Goal: Use online tool/utility: Utilize a website feature to perform a specific function

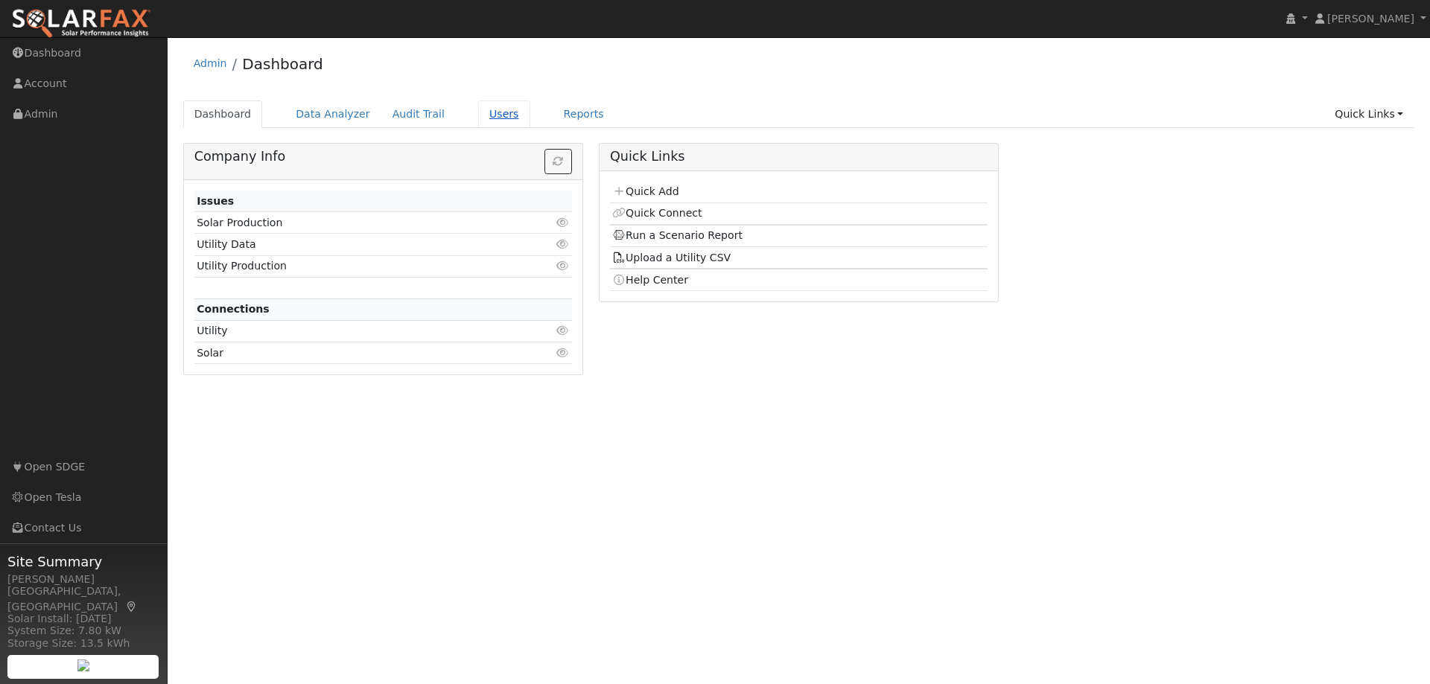
click at [480, 113] on link "Users" at bounding box center [504, 115] width 52 height 28
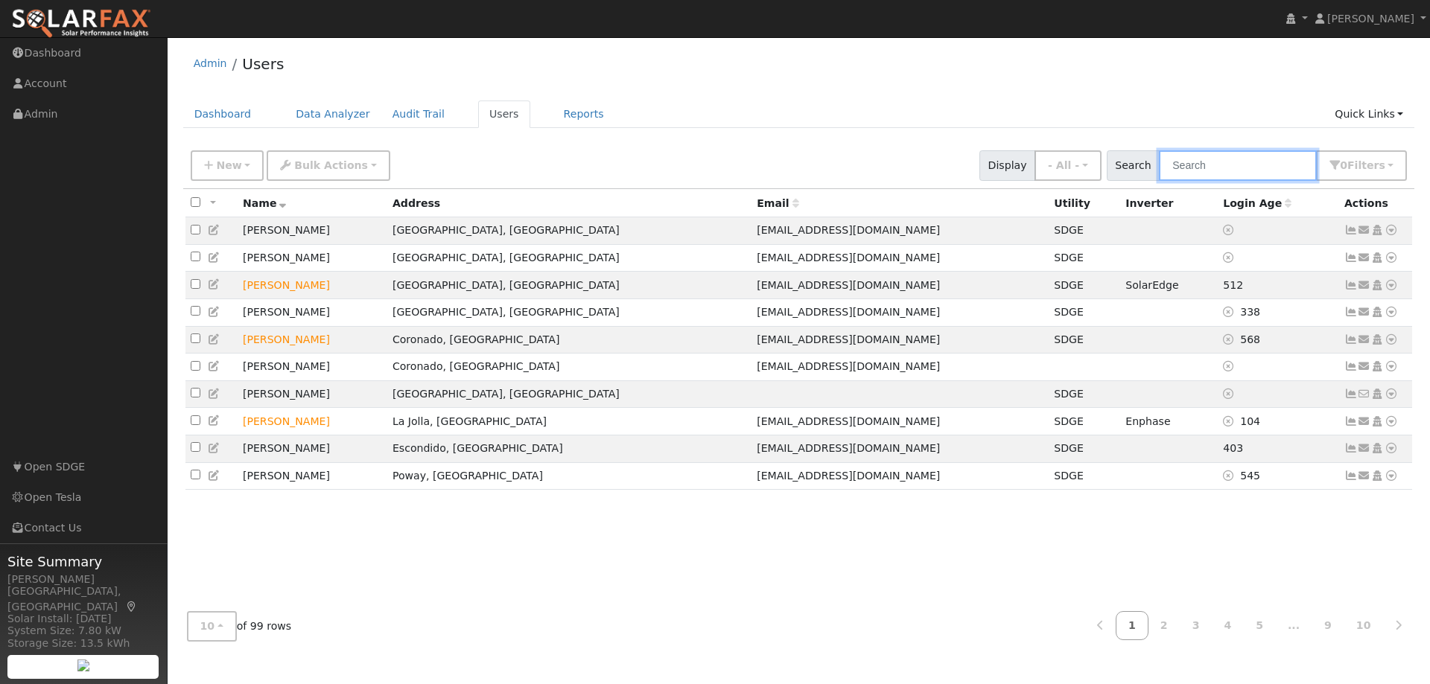
click at [1196, 174] on input "text" at bounding box center [1238, 165] width 158 height 31
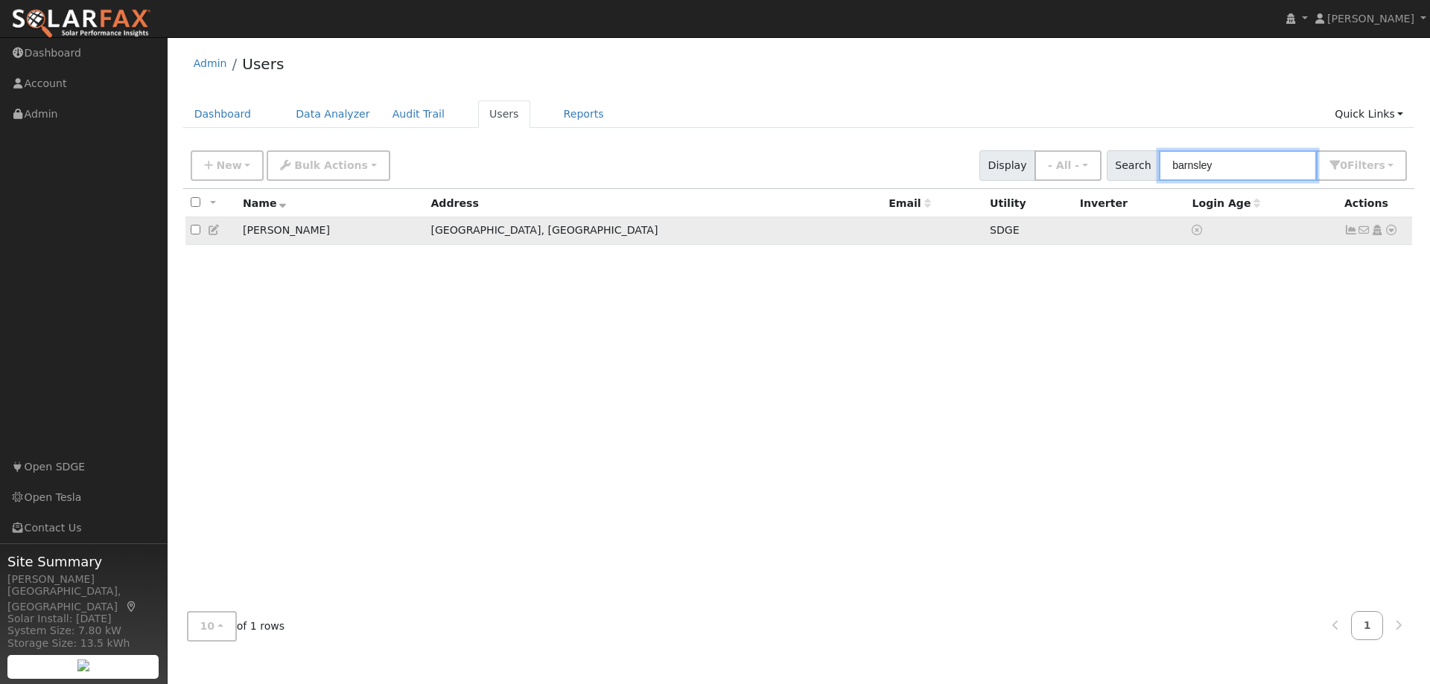
type input "barnsley"
click at [1392, 233] on icon at bounding box center [1390, 230] width 13 height 10
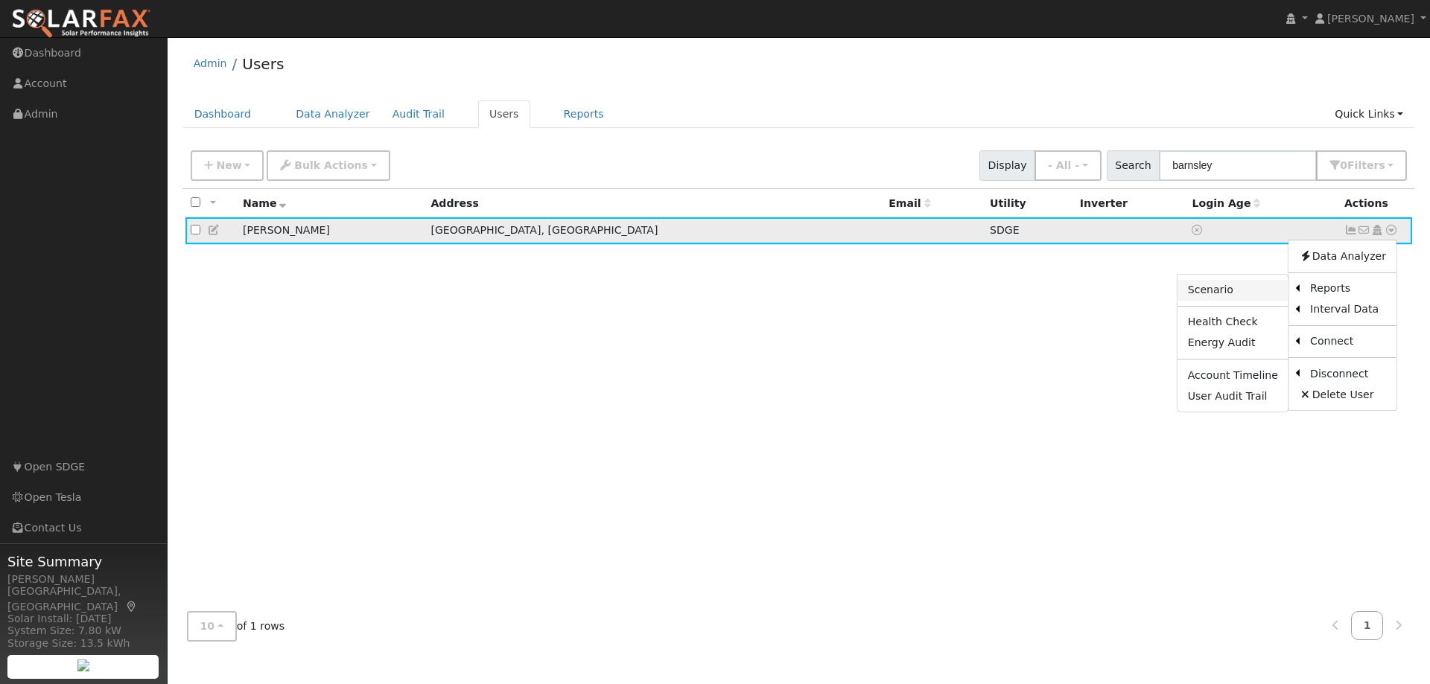
click at [1224, 297] on link "Scenario" at bounding box center [1232, 290] width 111 height 21
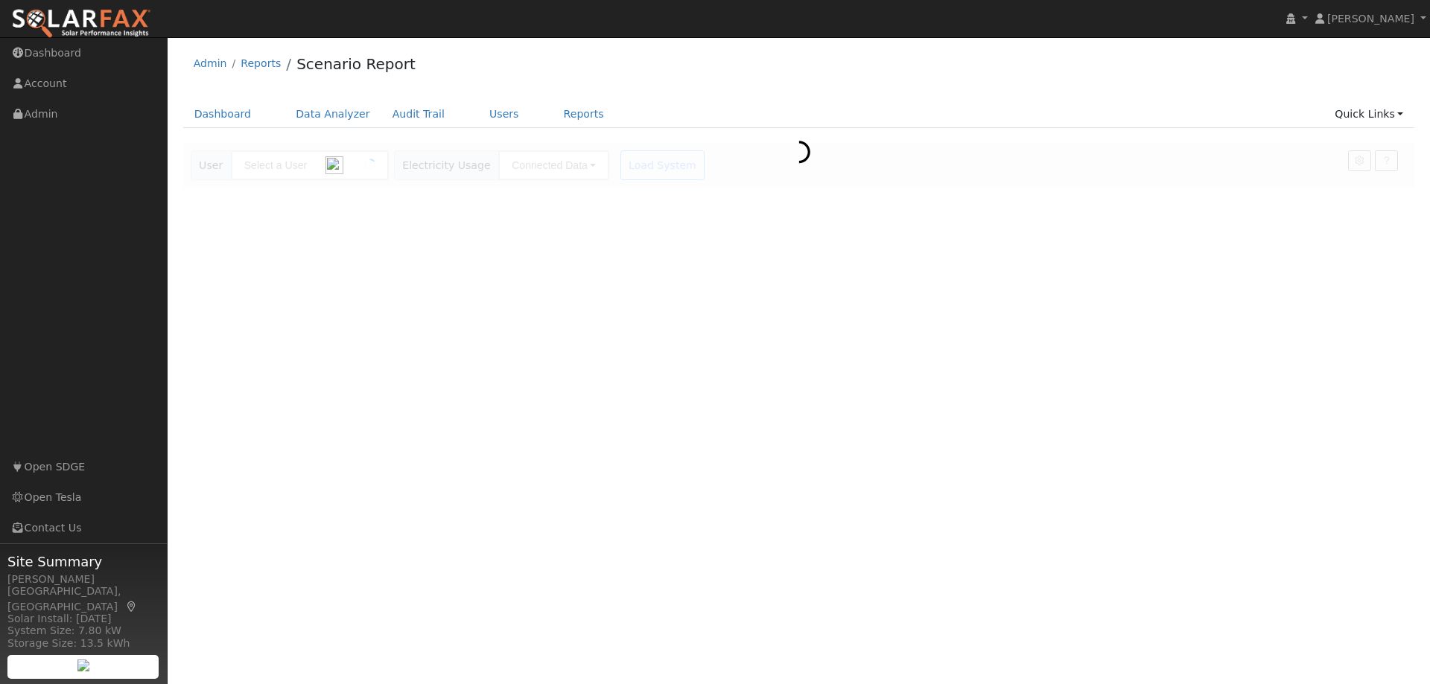
type input "[PERSON_NAME]"
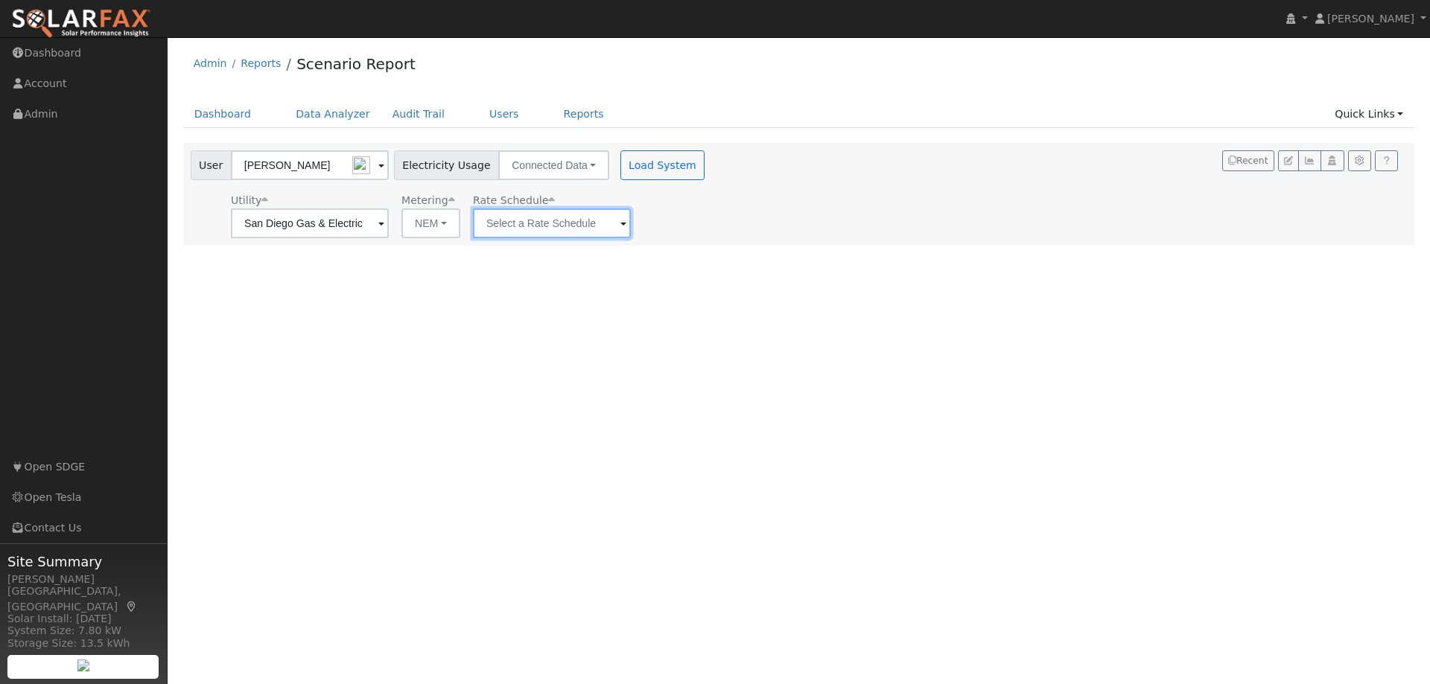
click at [389, 226] on input "text" at bounding box center [310, 224] width 158 height 30
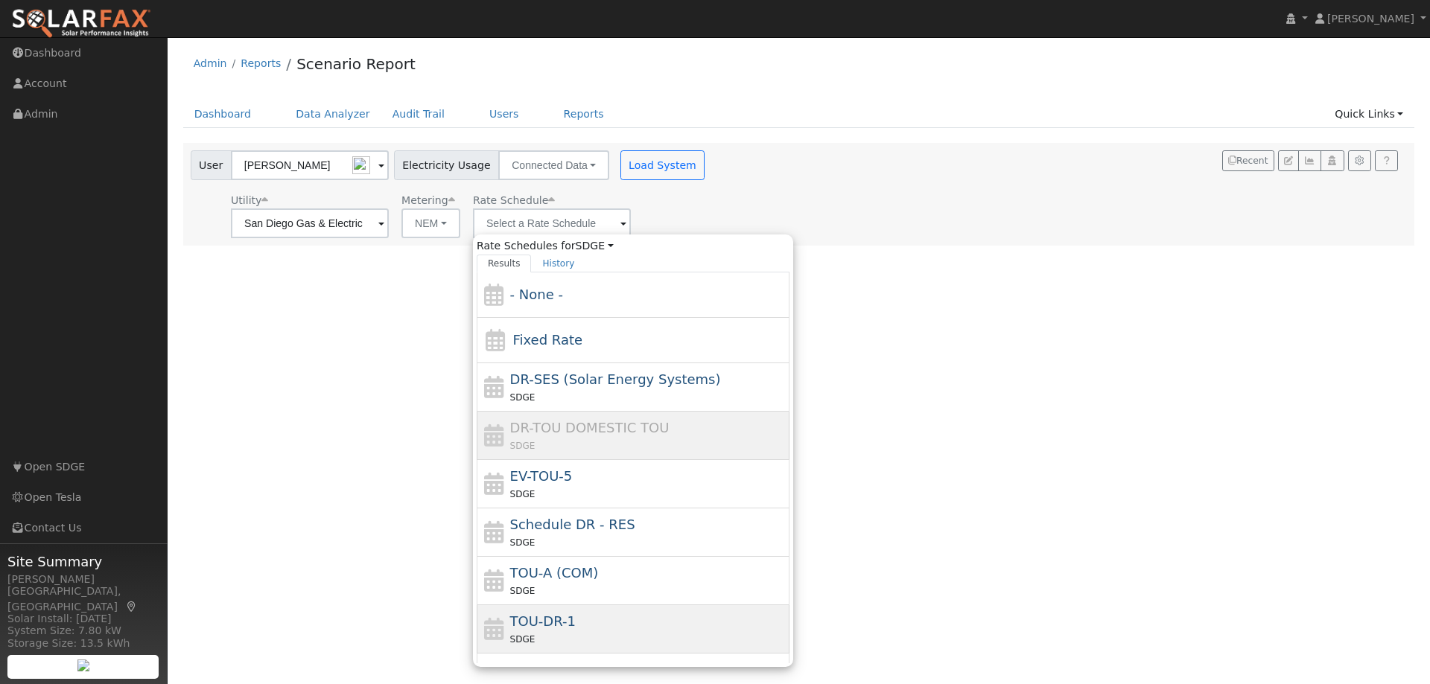
click at [581, 615] on div "TOU-DR-1 SDGE" at bounding box center [648, 629] width 276 height 36
type input "TOU-DR-1"
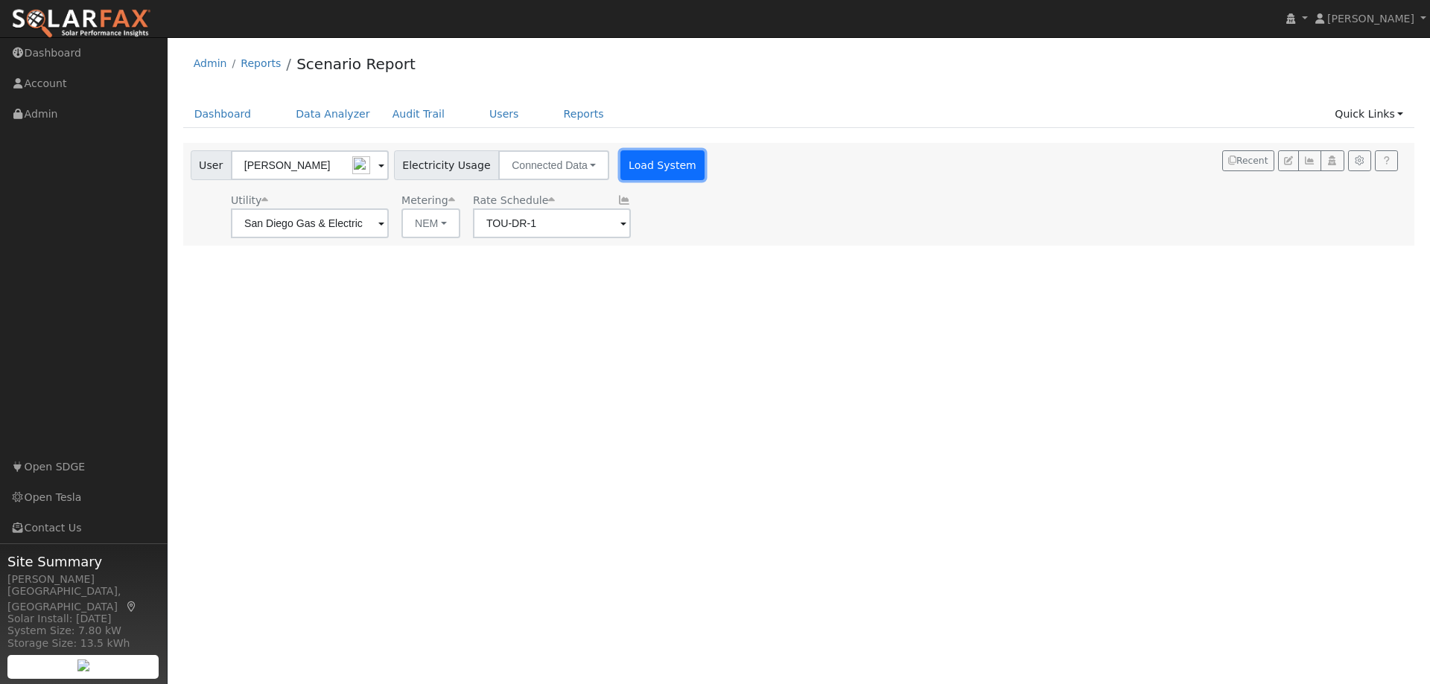
click at [644, 161] on button "Load System" at bounding box center [662, 165] width 85 height 30
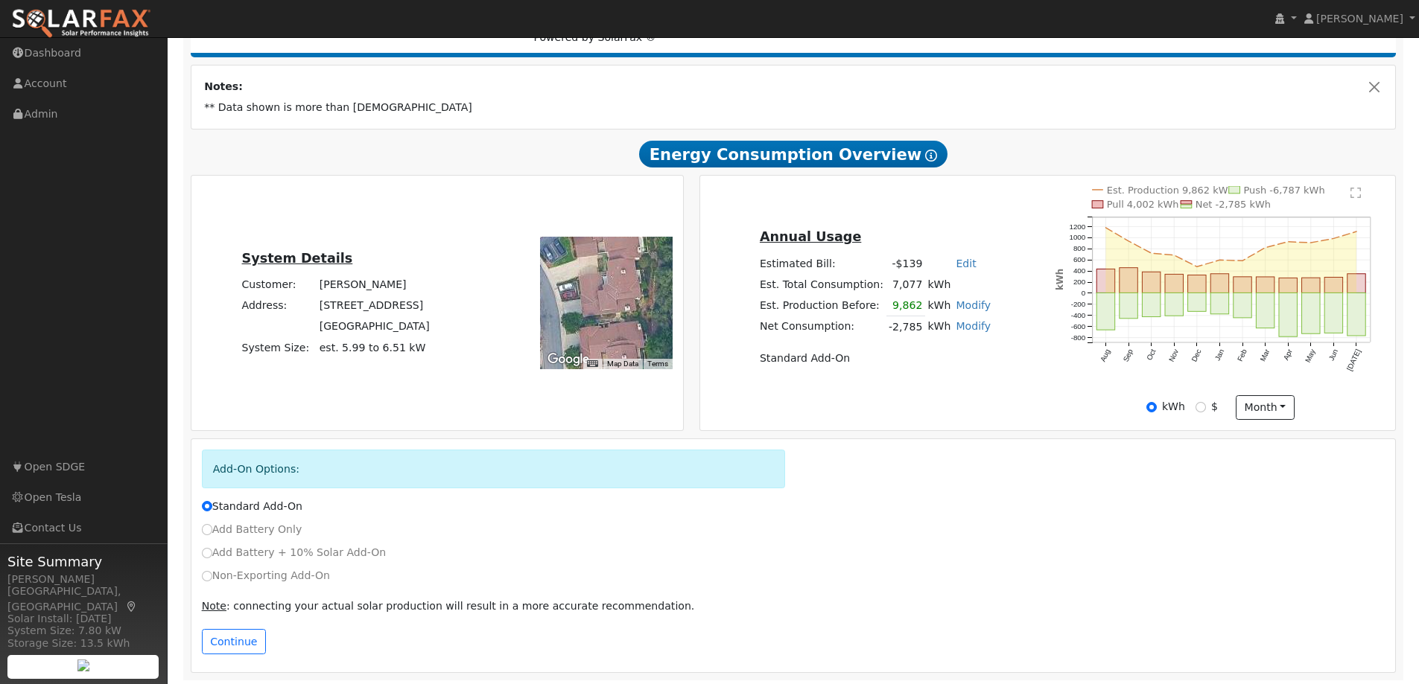
scroll to position [240, 0]
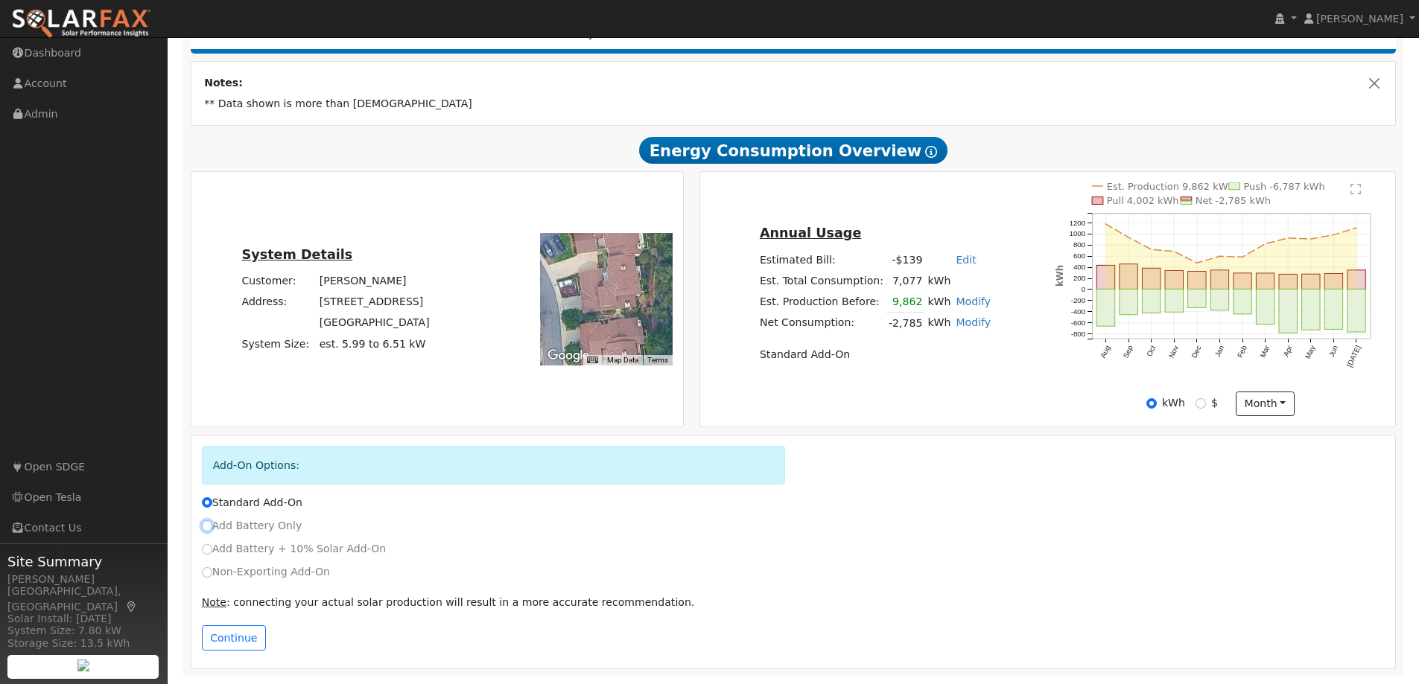
click at [206, 524] on input "Add Battery Only" at bounding box center [207, 526] width 10 height 10
radio input "true"
radio input "false"
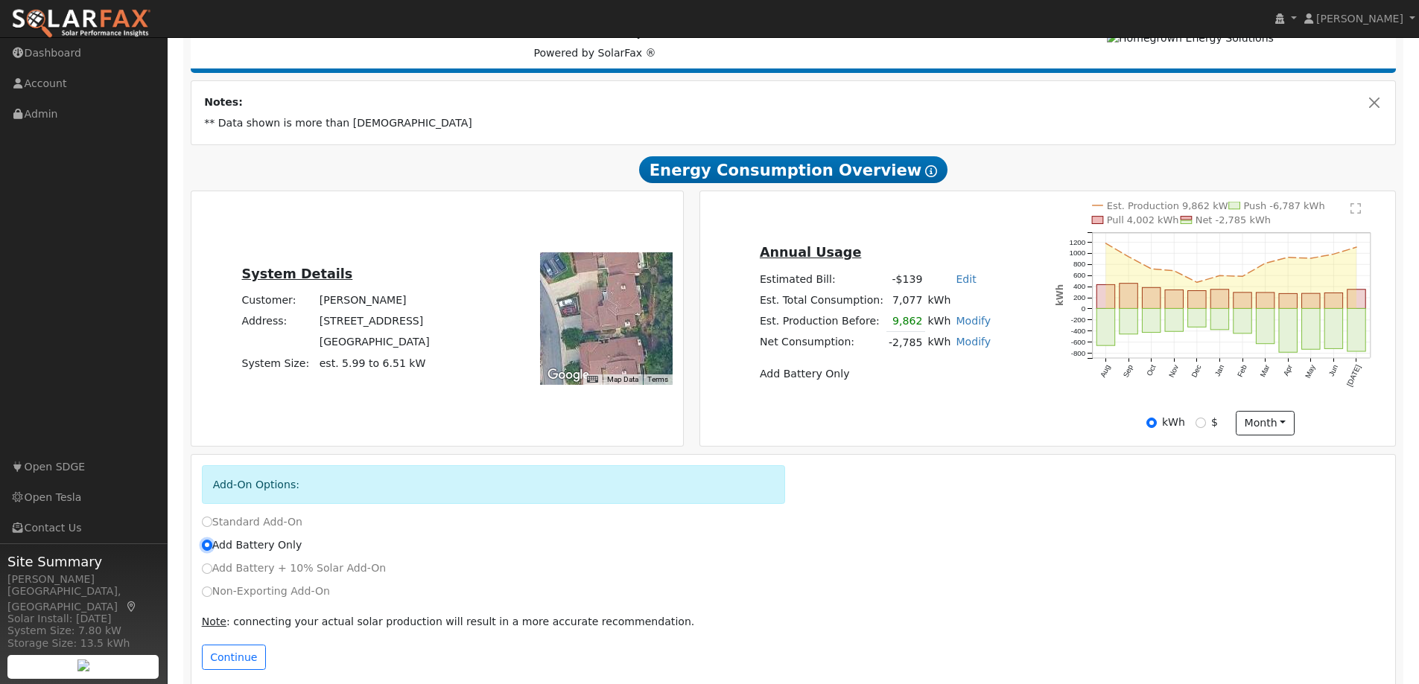
scroll to position [223, 0]
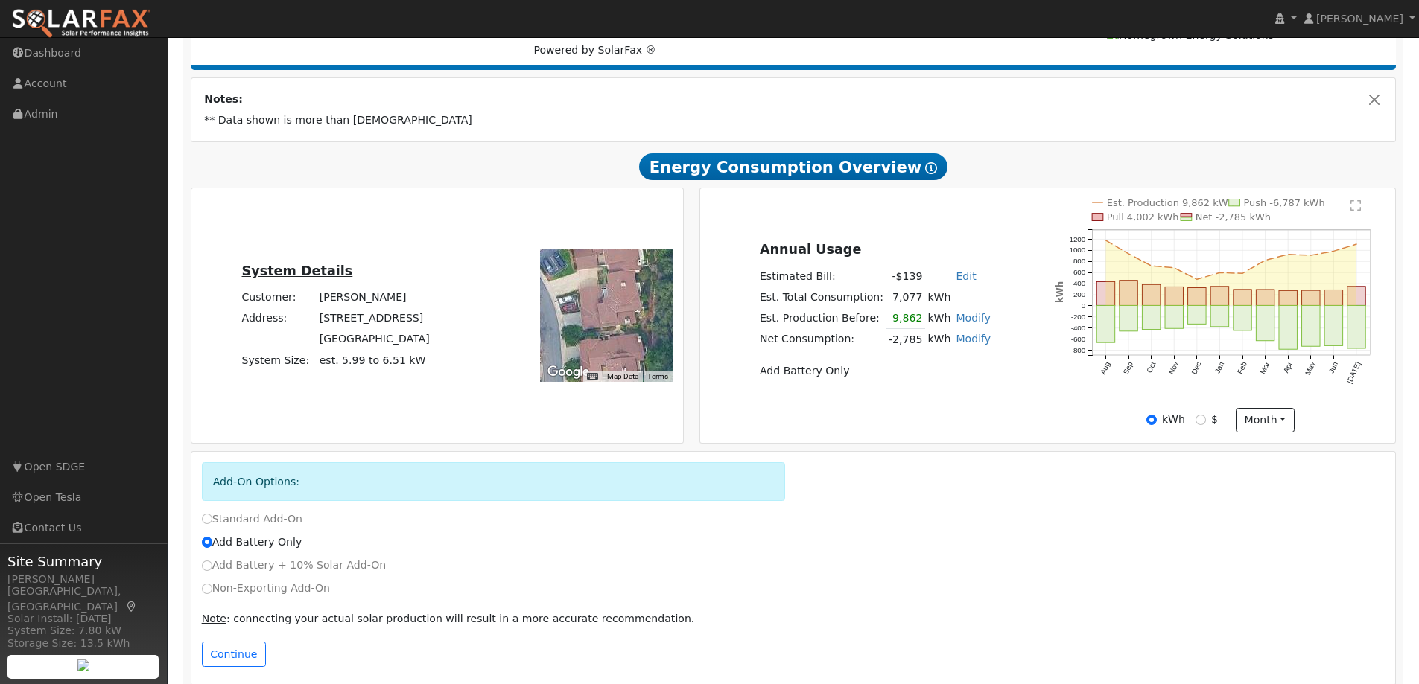
click at [964, 338] on link "Modify" at bounding box center [973, 339] width 35 height 12
click at [880, 429] on link "Add Electric Vehicle" at bounding box center [886, 429] width 181 height 21
type input "75"
click at [967, 378] on button "Save" at bounding box center [982, 380] width 43 height 25
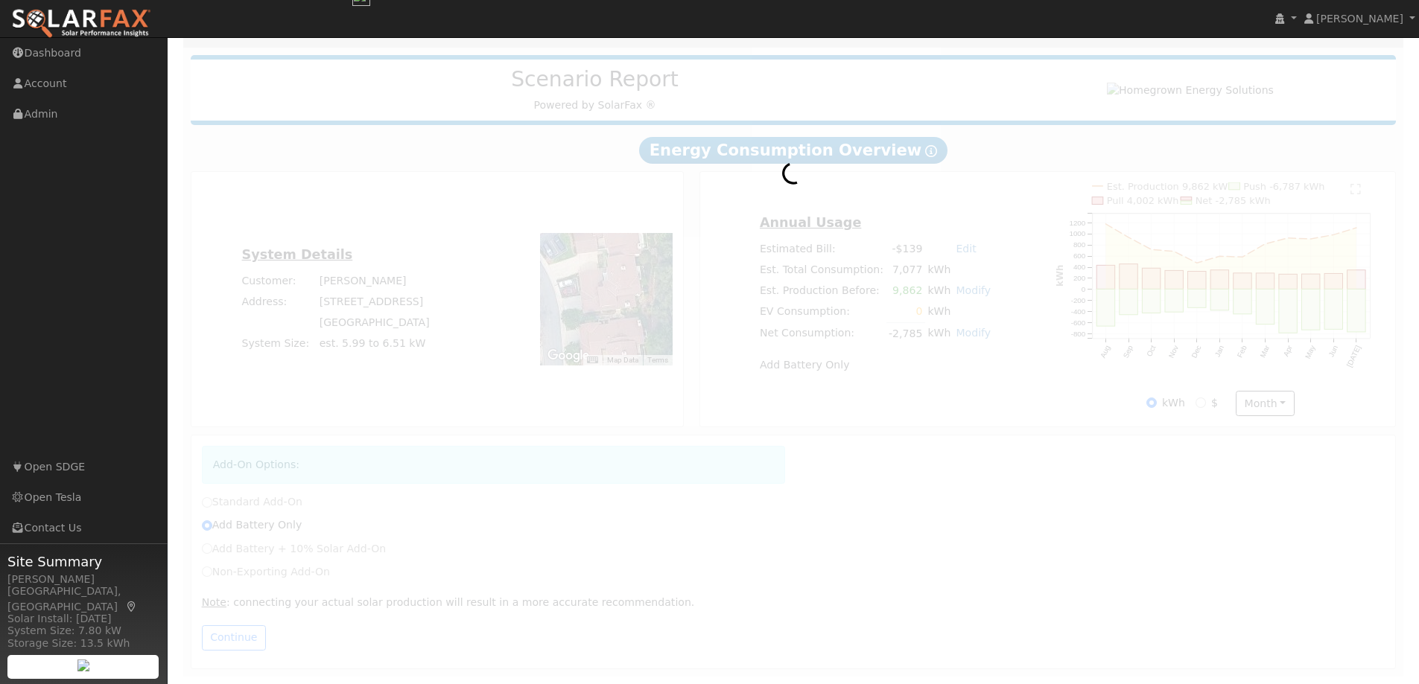
radio input "true"
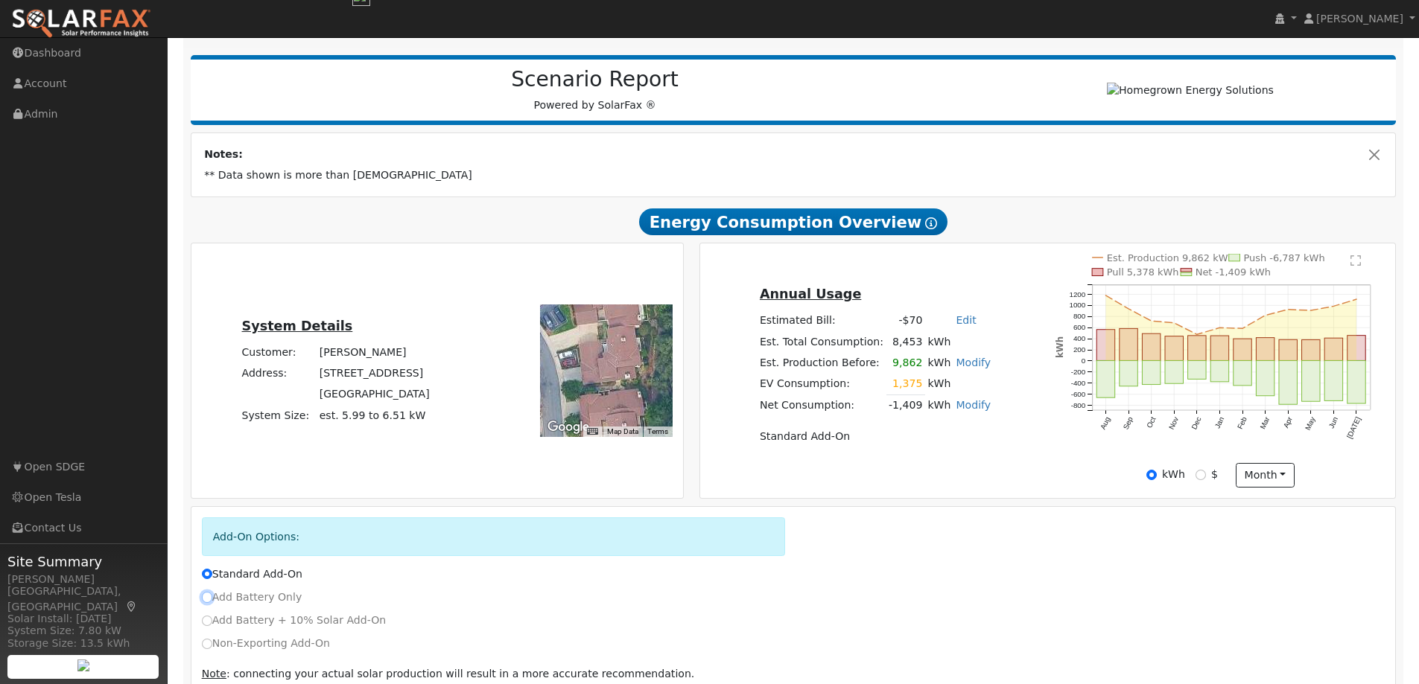
click at [205, 601] on input "Add Battery Only" at bounding box center [207, 597] width 10 height 10
radio input "true"
radio input "false"
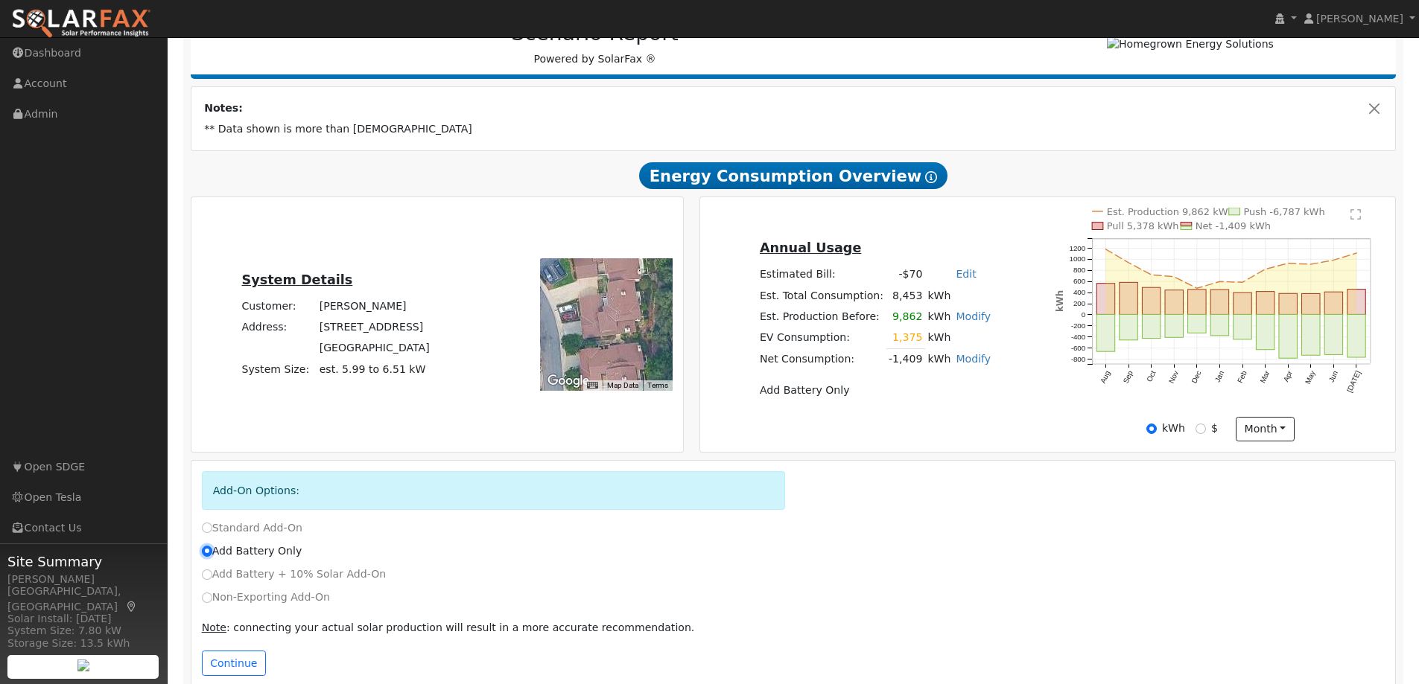
scroll to position [240, 0]
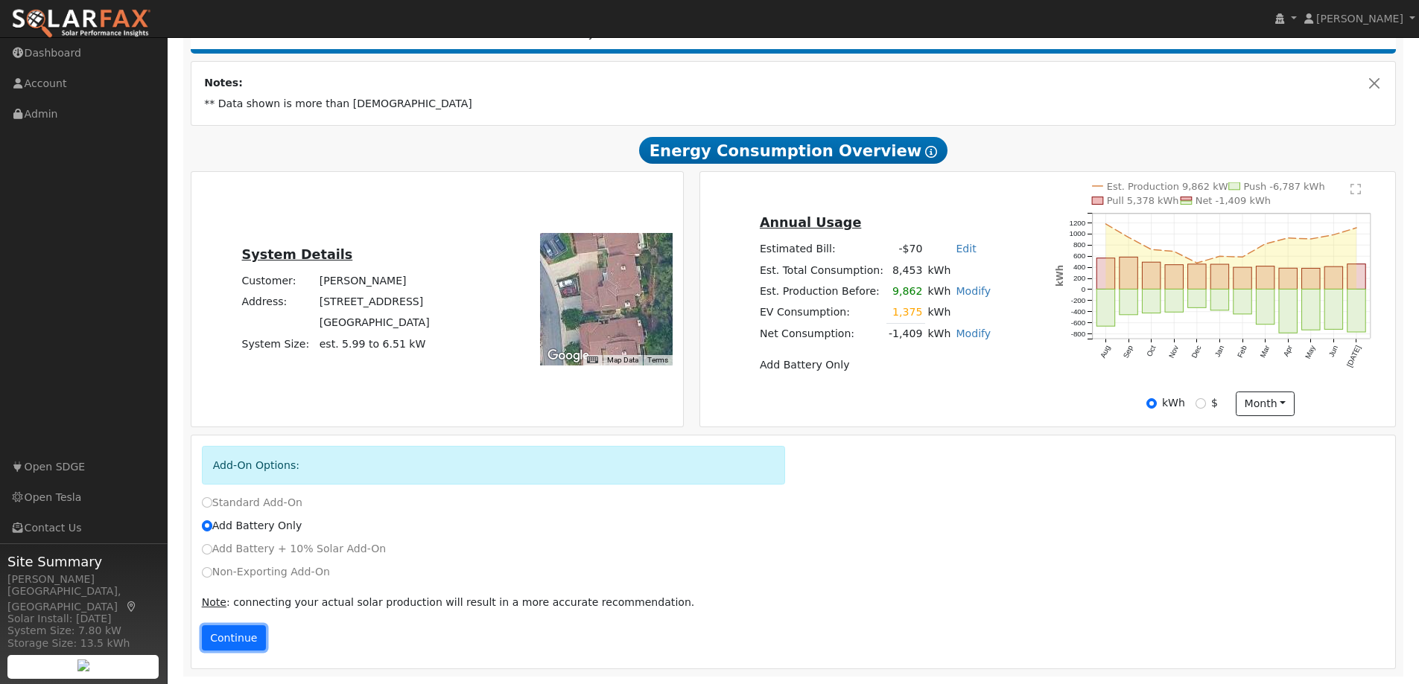
click at [226, 642] on button "Continue" at bounding box center [234, 638] width 64 height 25
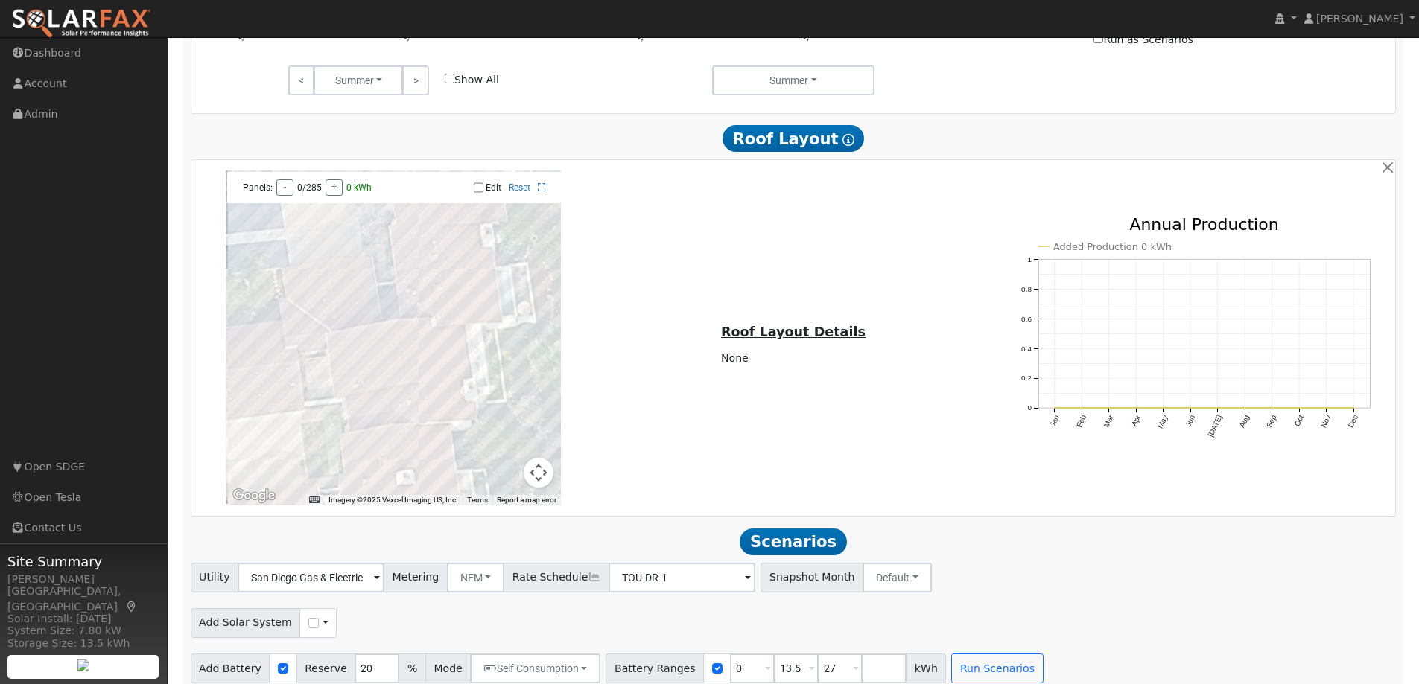
scroll to position [1089, 0]
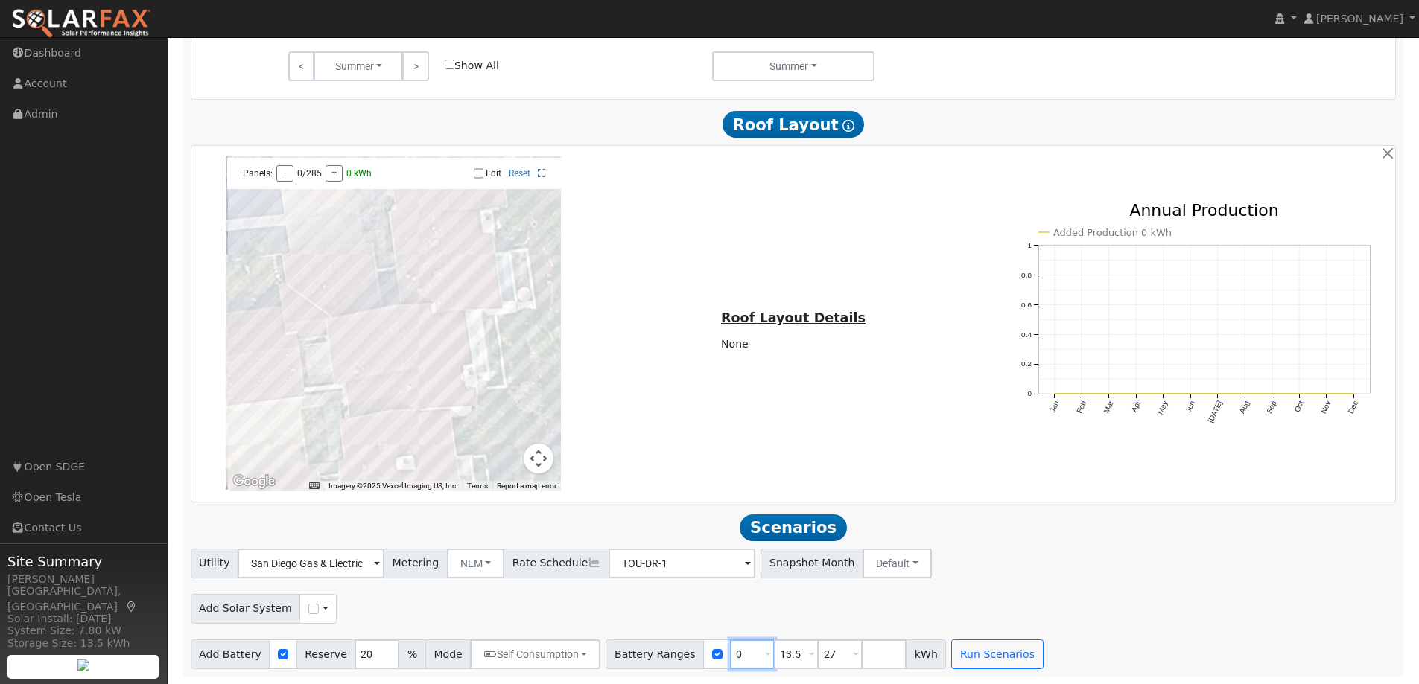
drag, startPoint x: 728, startPoint y: 657, endPoint x: 682, endPoint y: 660, distance: 46.3
click at [685, 658] on div "Battery Ranges 0 Overrides Reserve % Mode None None Self Consumption Peak Savin…" at bounding box center [775, 655] width 340 height 30
type input "13.5"
type input "27"
type input "13.5"
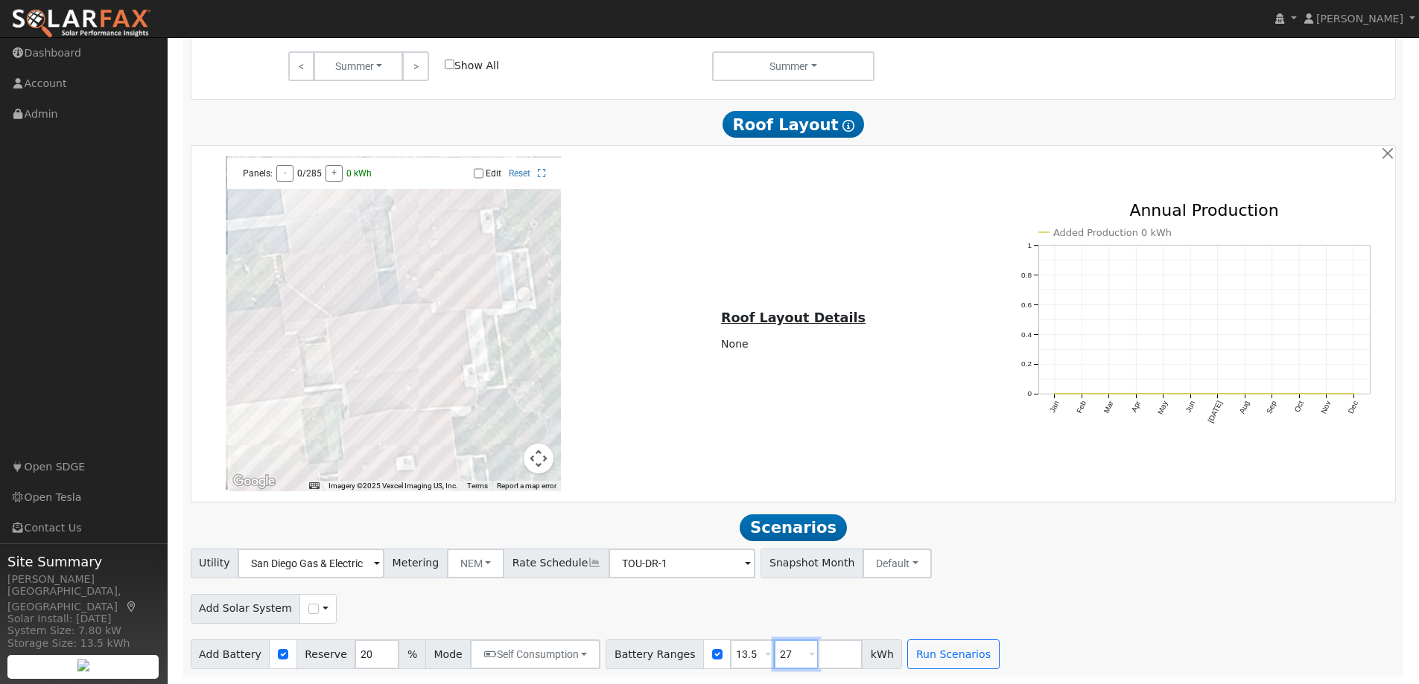
drag, startPoint x: 772, startPoint y: 657, endPoint x: 738, endPoint y: 658, distance: 33.5
click at [738, 658] on div "Battery Ranges 13.5 Overrides Reserve % Mode None None Self Consumption Peak Sa…" at bounding box center [753, 655] width 296 height 30
drag, startPoint x: 357, startPoint y: 658, endPoint x: 330, endPoint y: 660, distance: 26.9
click at [330, 660] on div "Add Battery Reserve 20 % Mode Self Consumption Self Consumption Peak Savings Ba…" at bounding box center [396, 655] width 410 height 30
type input "10"
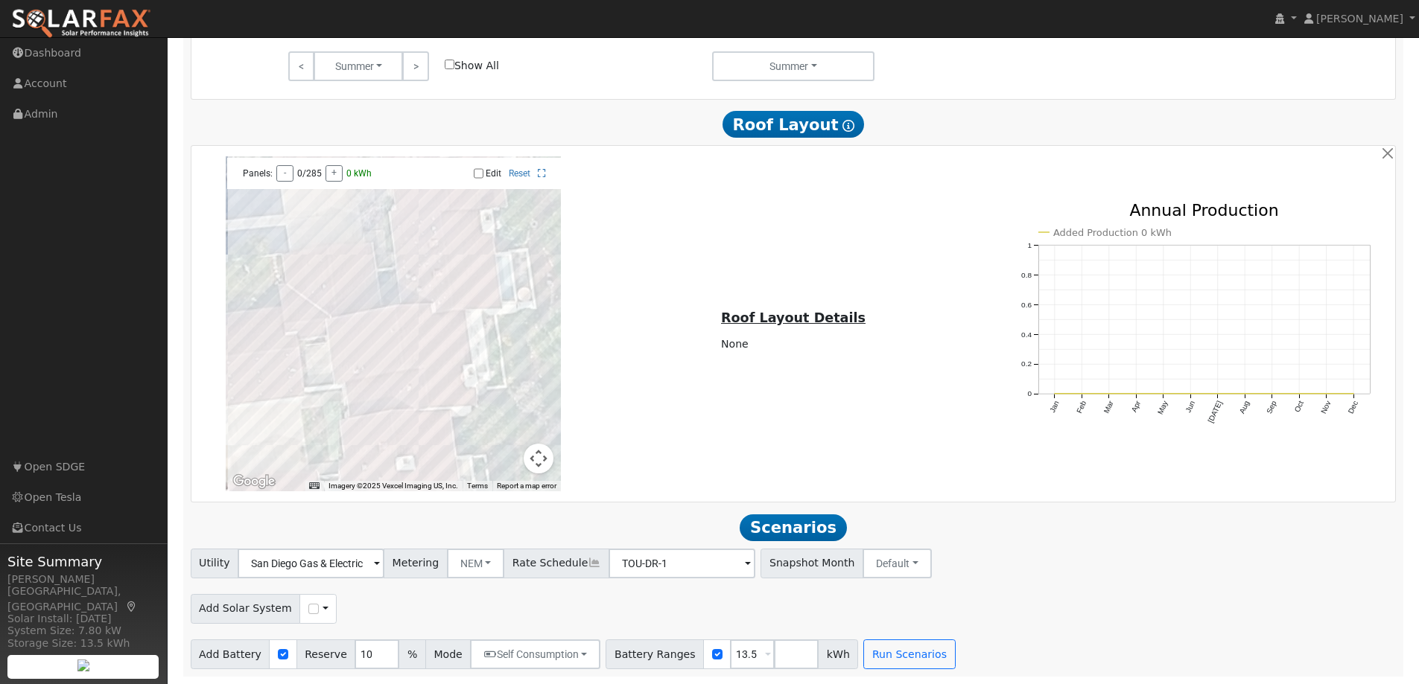
click at [1079, 586] on div "Utility San Diego Gas & Electric Metering NEM NEM NBT Rate Schedule TOU-DR-1 - …" at bounding box center [792, 609] width 1221 height 121
click at [888, 650] on button "Run Scenarios" at bounding box center [909, 655] width 92 height 30
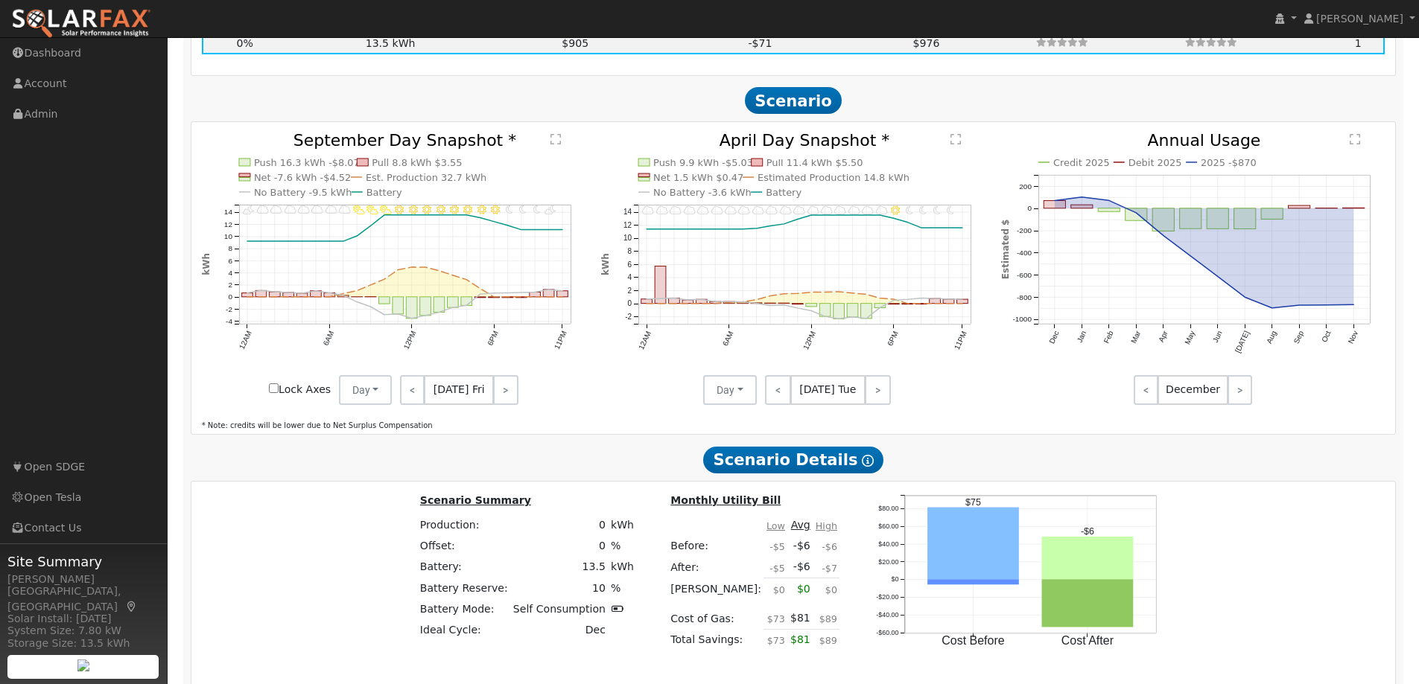
scroll to position [1930, 0]
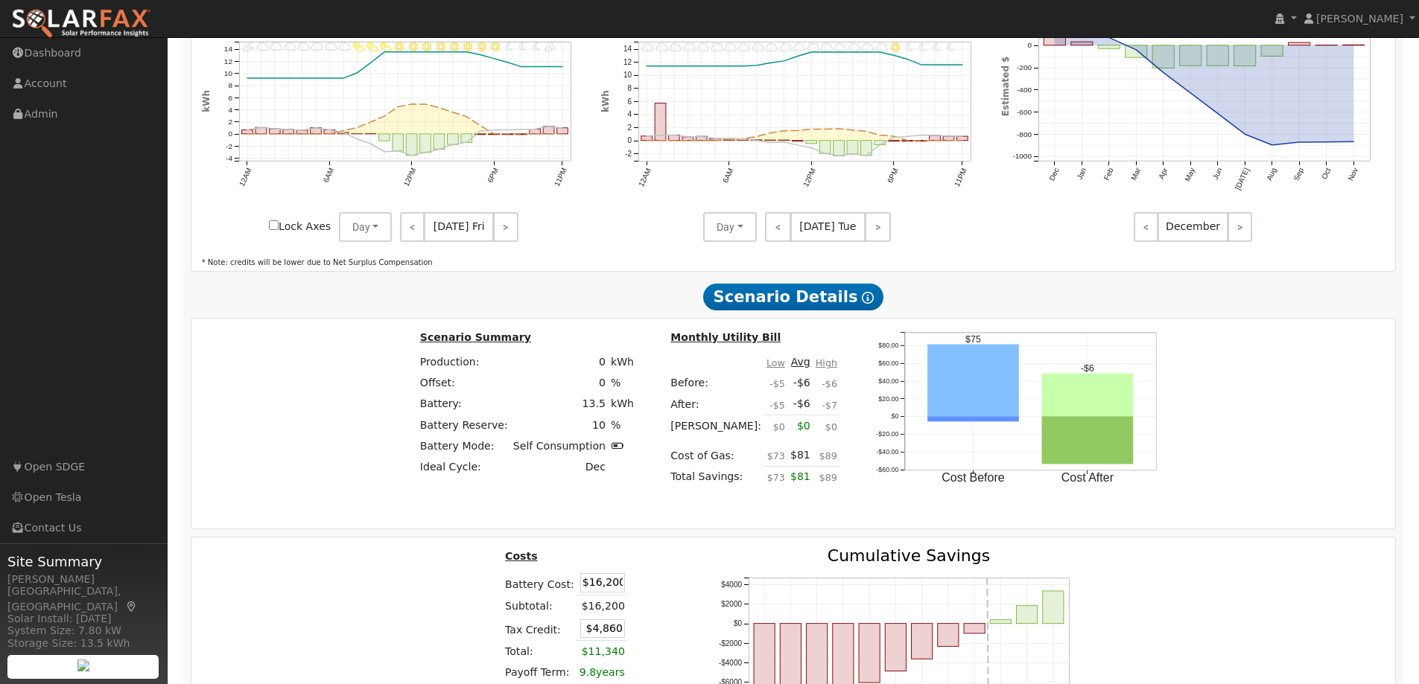
drag, startPoint x: 581, startPoint y: 585, endPoint x: 649, endPoint y: 585, distance: 68.5
click at [649, 585] on table "Costs Battery Cost: $16,200 Subtotal: $16,200 Tax Credit: $4,860 Total: $11,340…" at bounding box center [592, 616] width 178 height 136
type input "$24,000"
type input "$7,200"
click at [664, 591] on table "Costs Battery Cost: $24,000 Subtotal: $24,000 Tax Credit: $7,200 Total: $16,800…" at bounding box center [592, 616] width 178 height 136
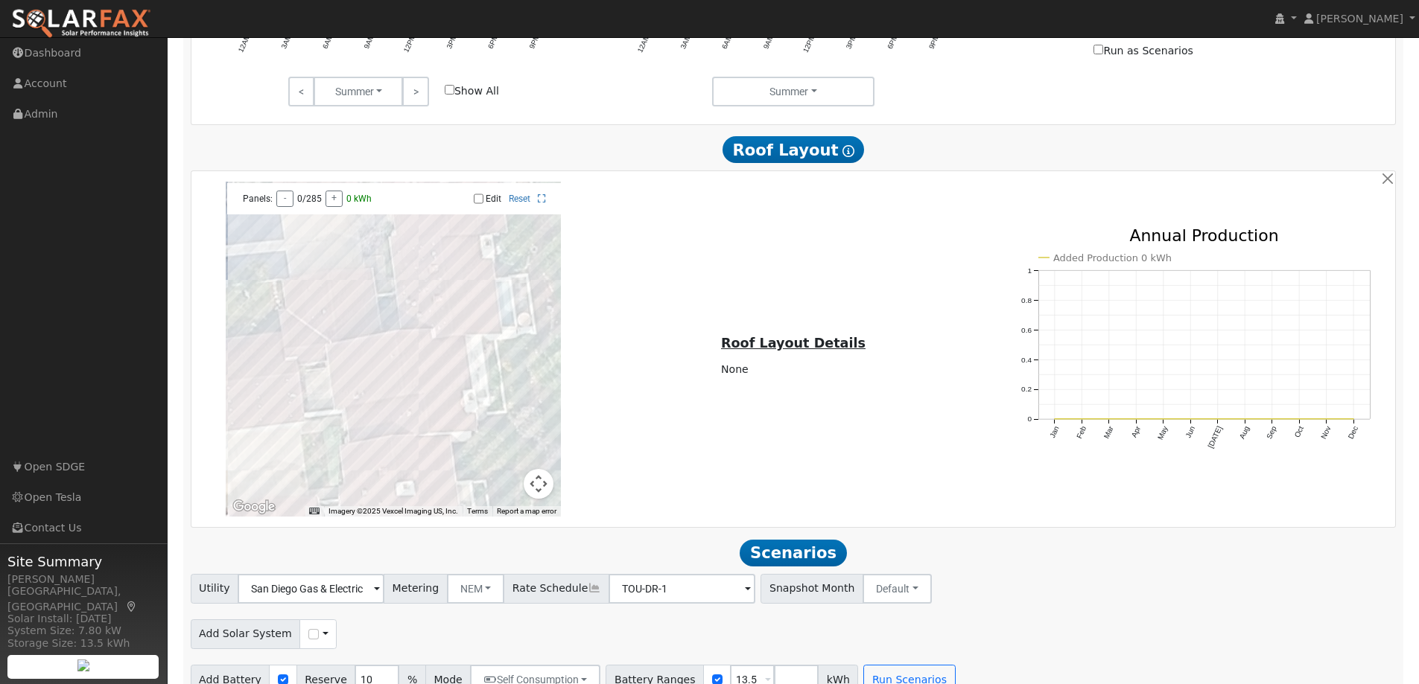
scroll to position [1341, 0]
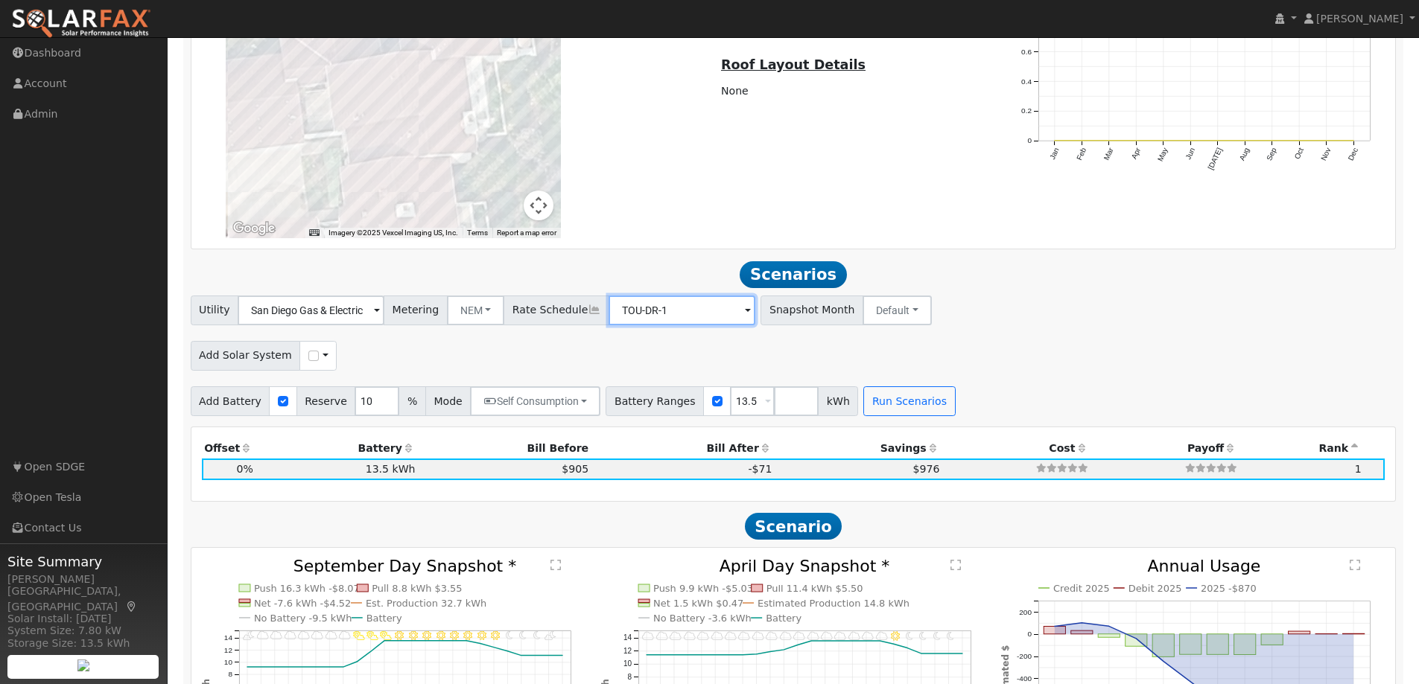
click at [384, 314] on input "TOU-DR-1" at bounding box center [311, 311] width 147 height 30
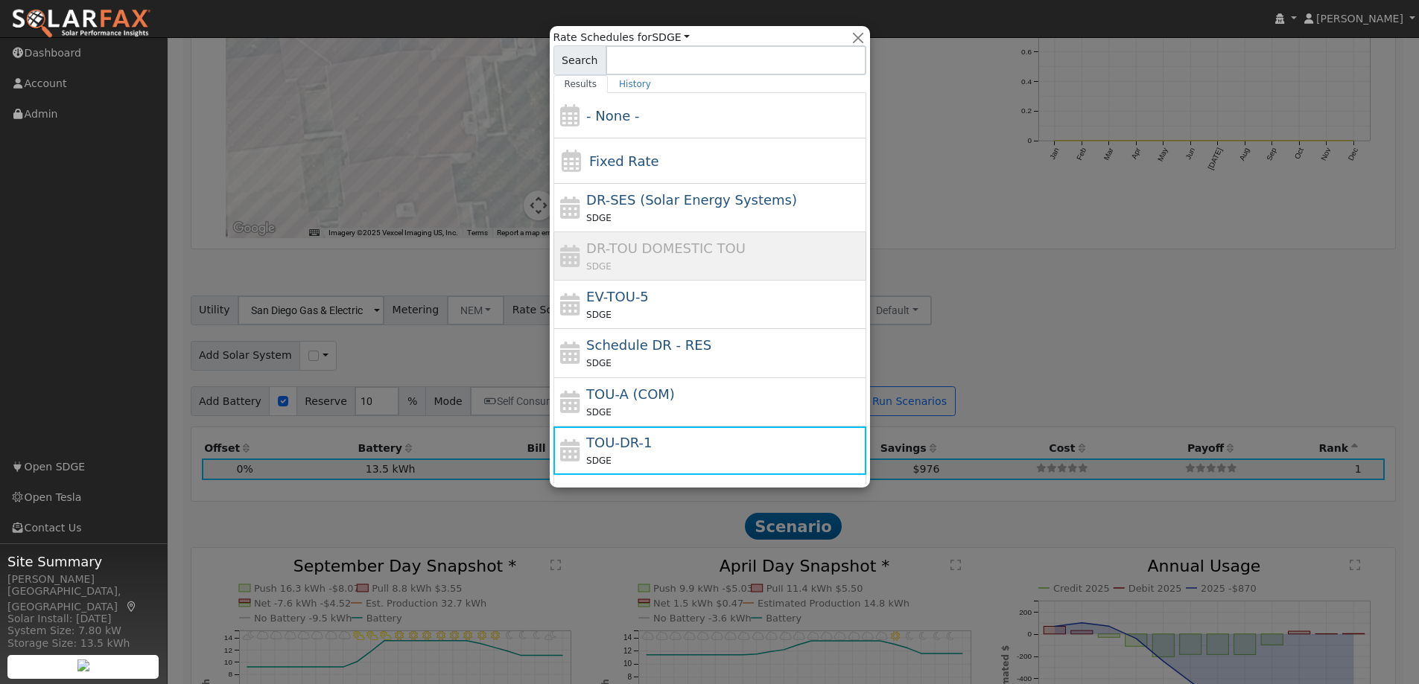
click at [622, 305] on span "EV-TOU-5" at bounding box center [617, 297] width 63 height 16
type input "EV-TOU-5"
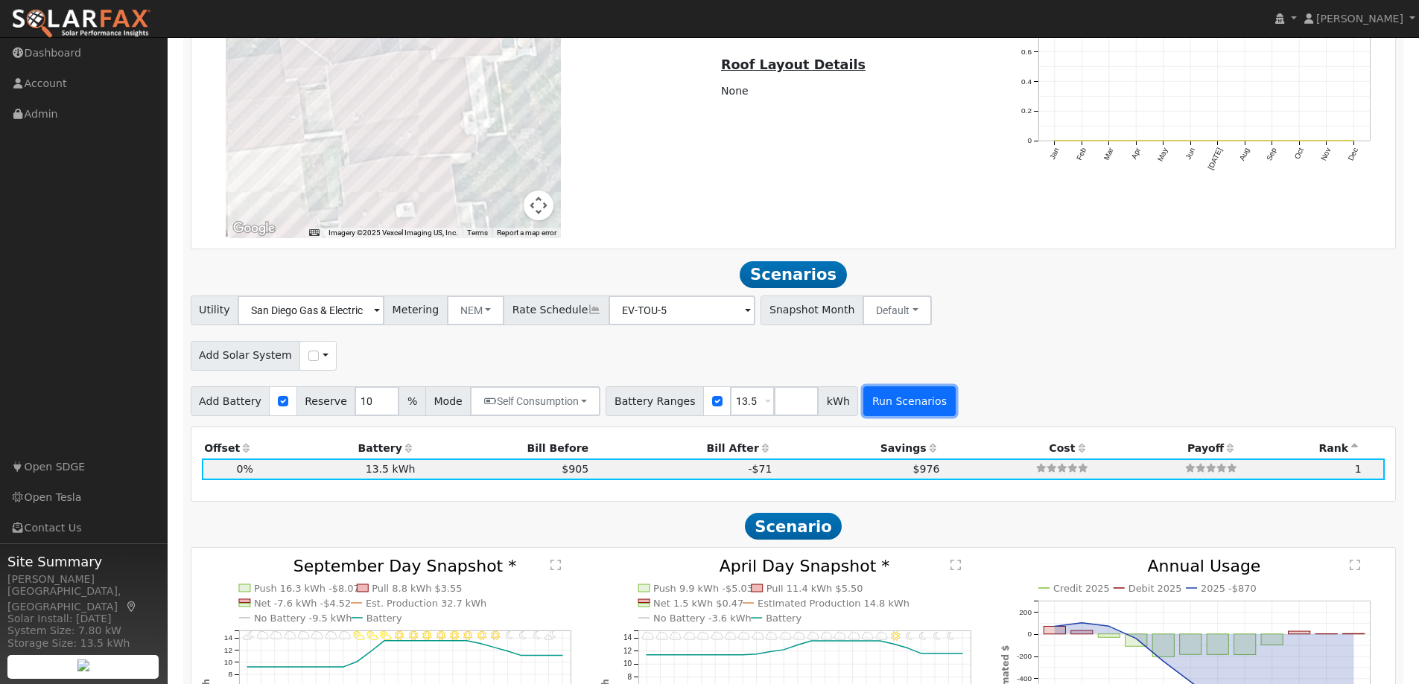
click at [877, 404] on button "Run Scenarios" at bounding box center [909, 402] width 92 height 30
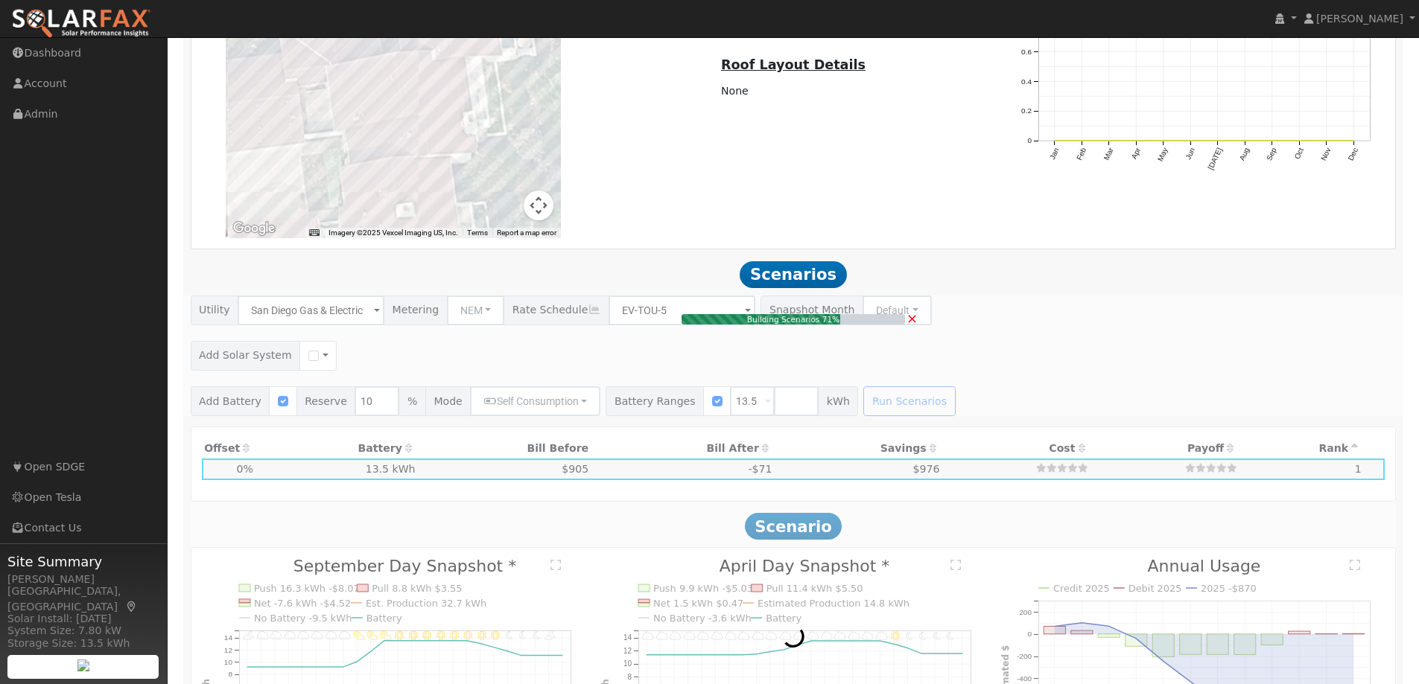
type input "$16,200"
type input "$4,860"
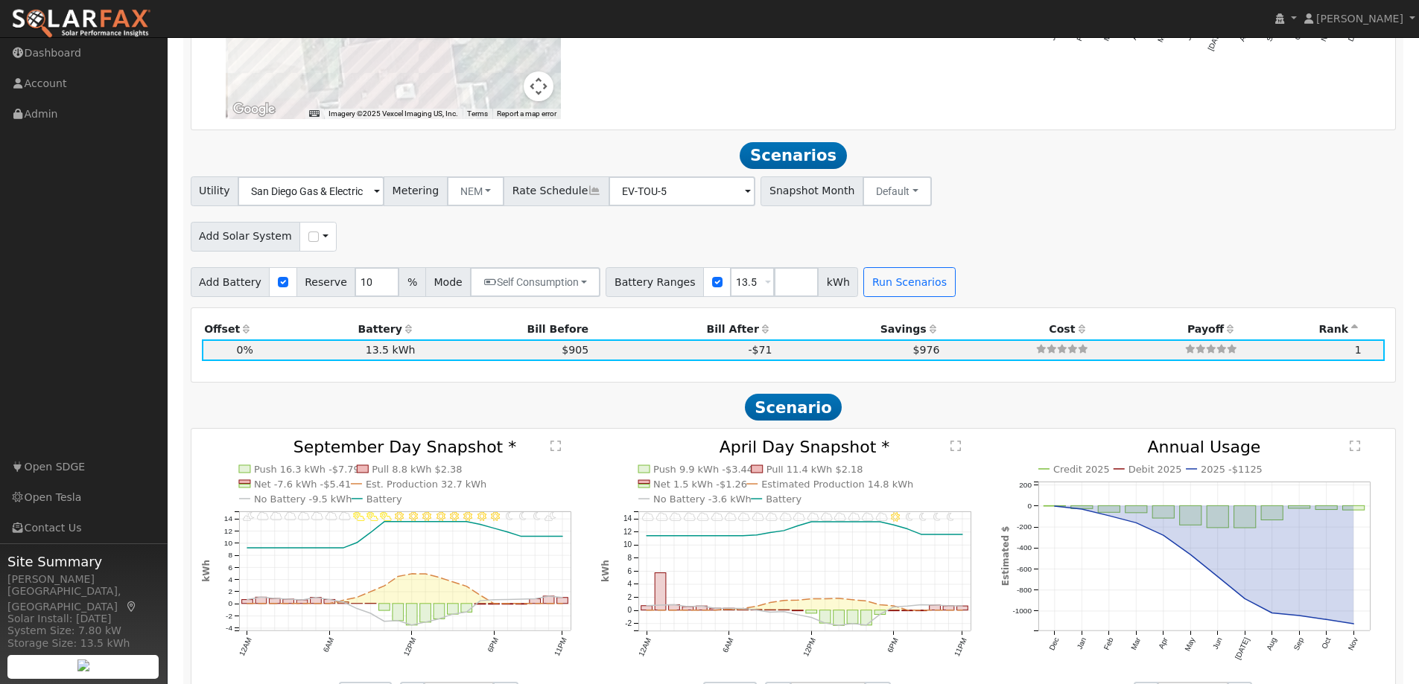
scroll to position [1557, 0]
